Goal: Complete application form

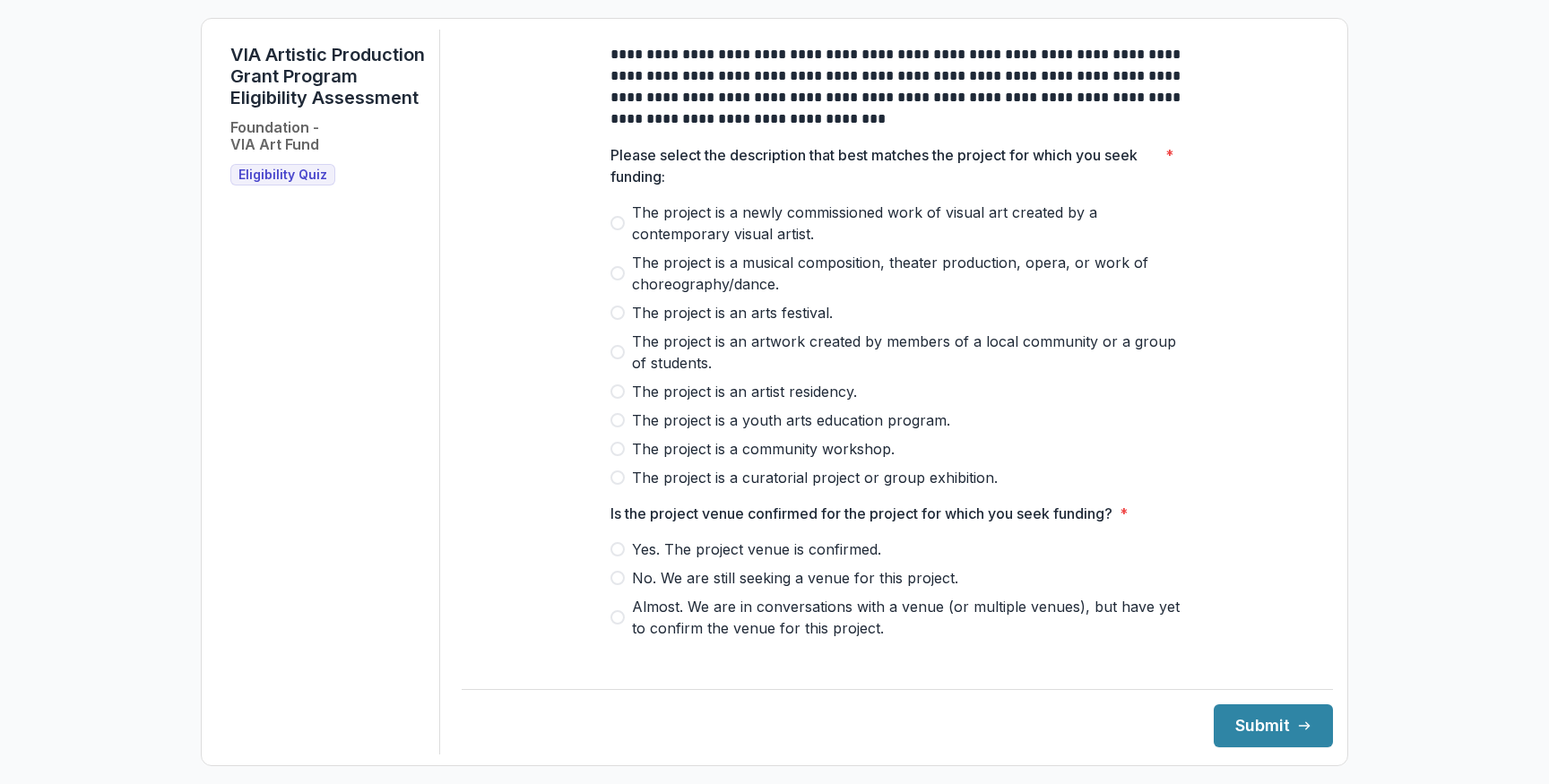
click at [616, 230] on span at bounding box center [617, 222] width 14 height 14
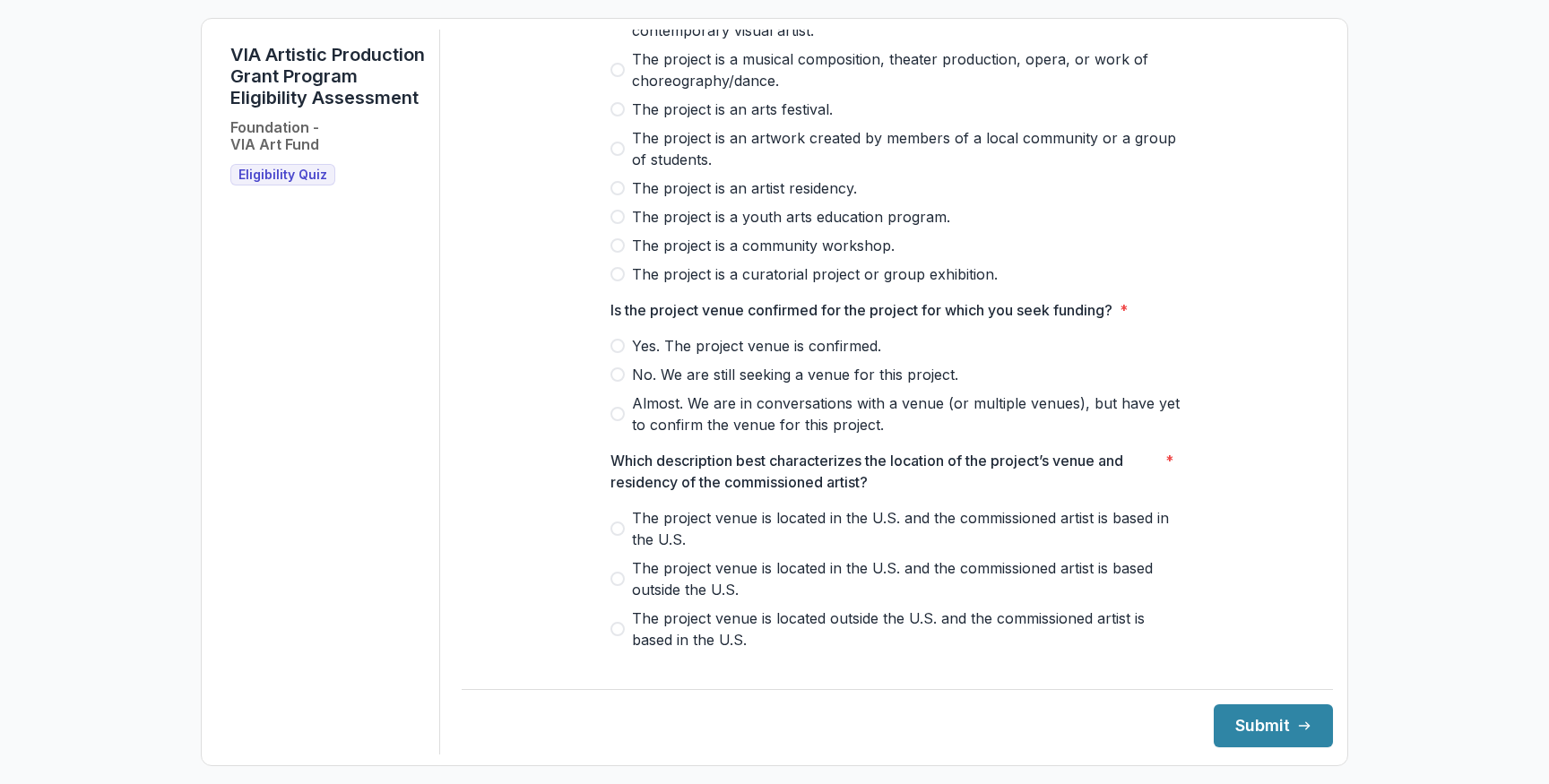
scroll to position [208, 0]
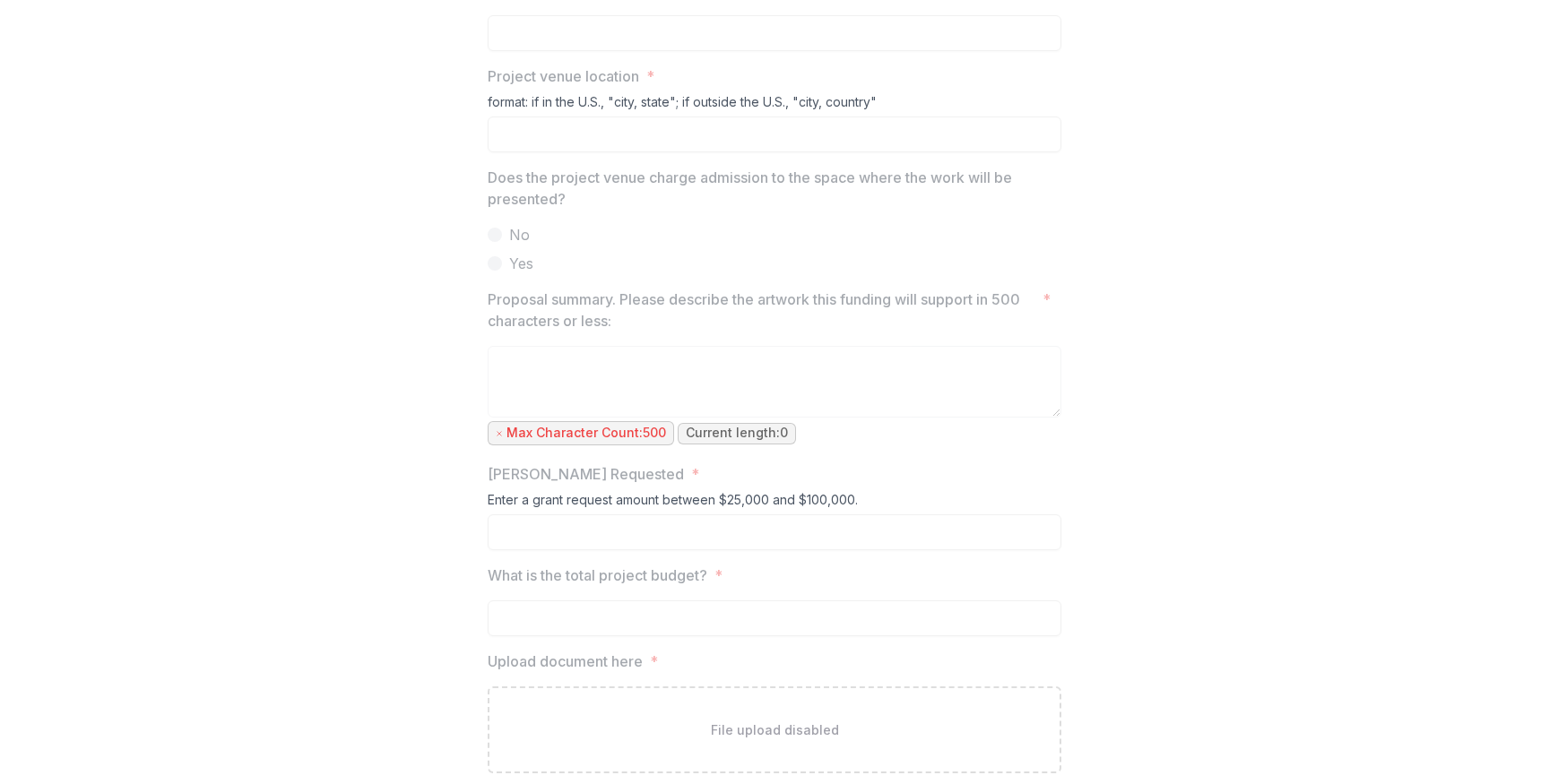
scroll to position [1449, 0]
